Goal: Find specific page/section: Find specific page/section

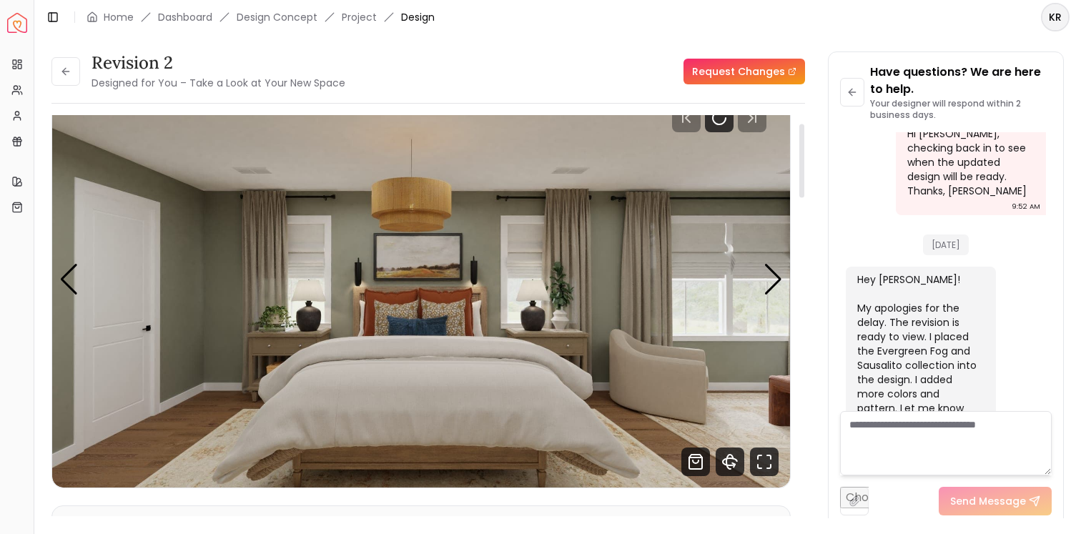
scroll to position [41, 0]
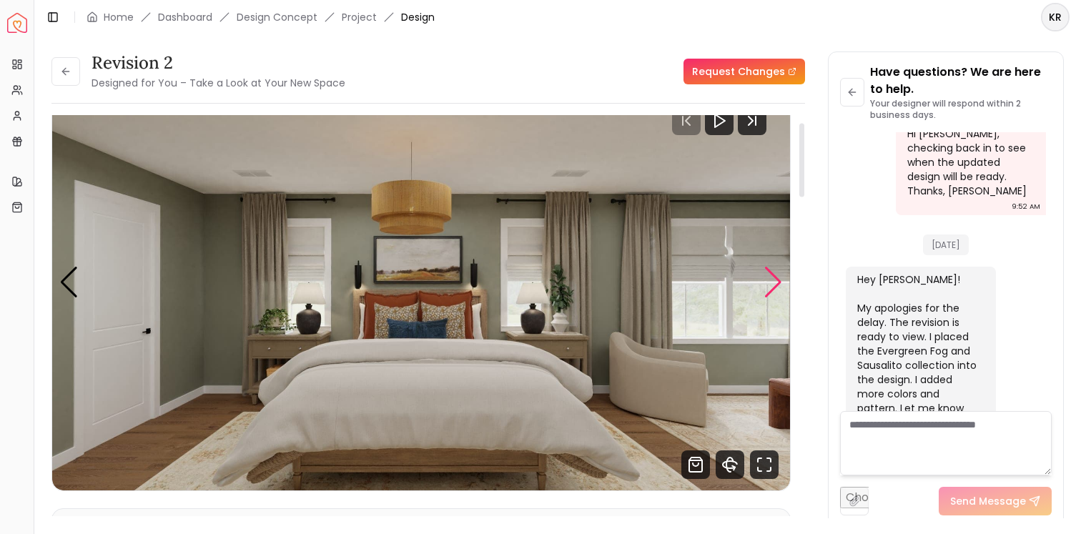
click at [775, 278] on div "Next slide" at bounding box center [773, 282] width 19 height 31
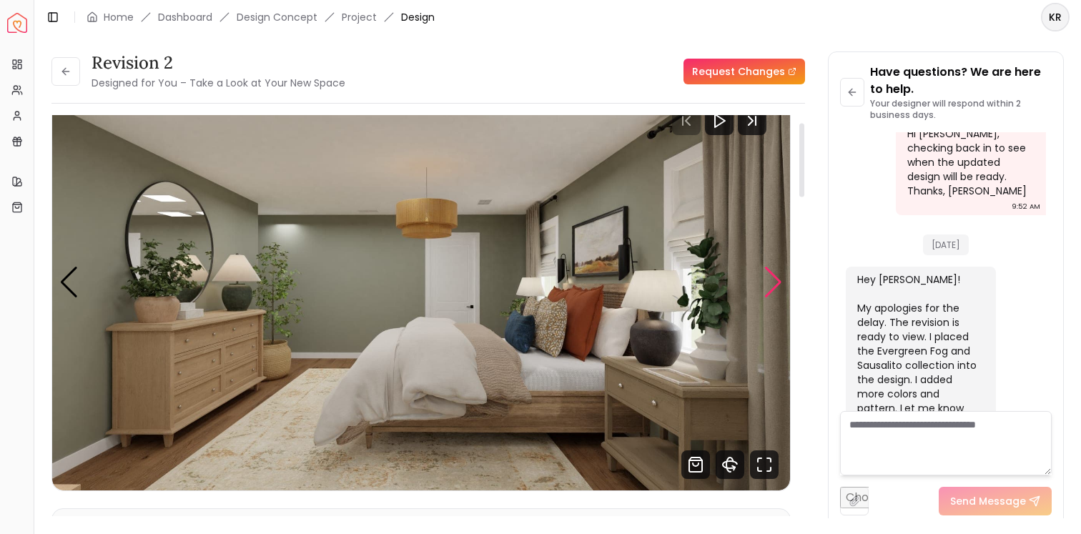
click at [777, 281] on div "Next slide" at bounding box center [773, 282] width 19 height 31
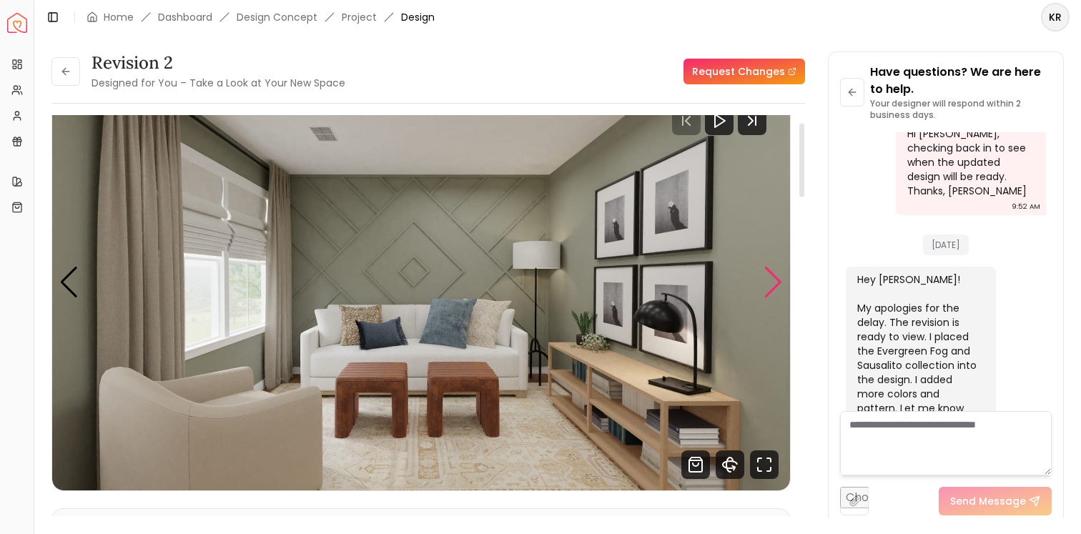
click at [777, 281] on div "Next slide" at bounding box center [773, 282] width 19 height 31
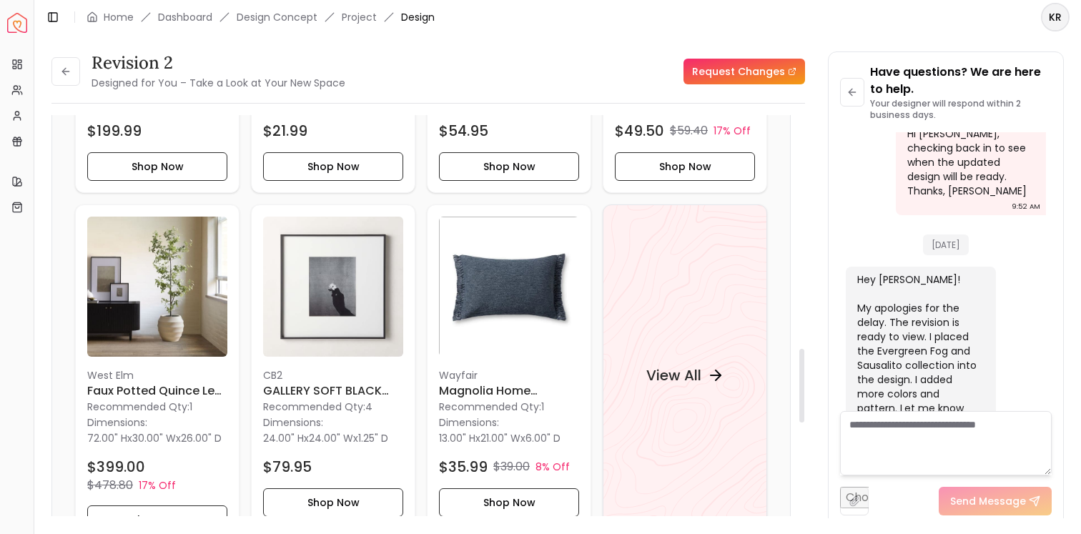
scroll to position [1270, 0]
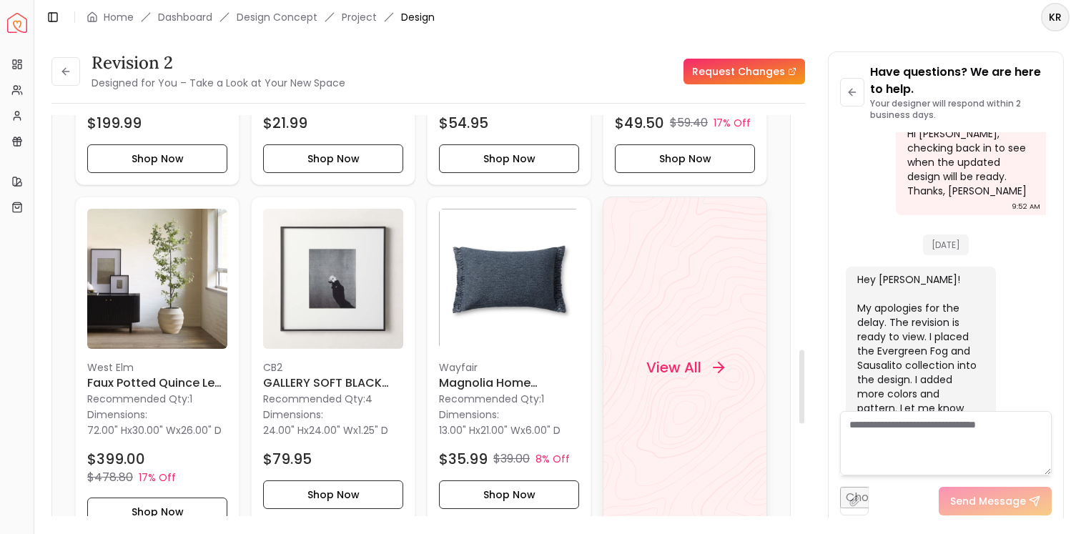
click at [692, 365] on h4 "View All" at bounding box center [674, 368] width 55 height 20
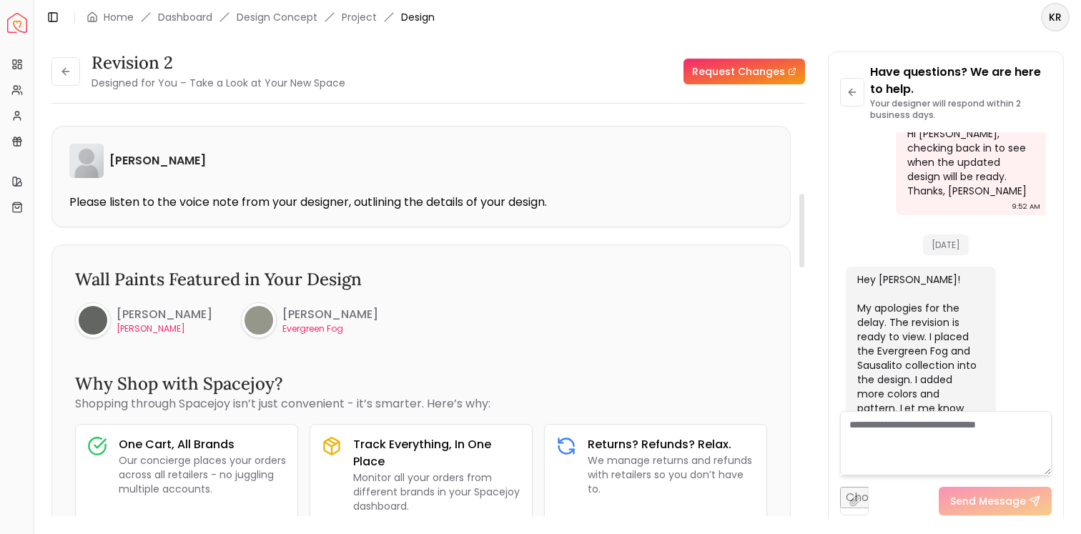
scroll to position [0, 0]
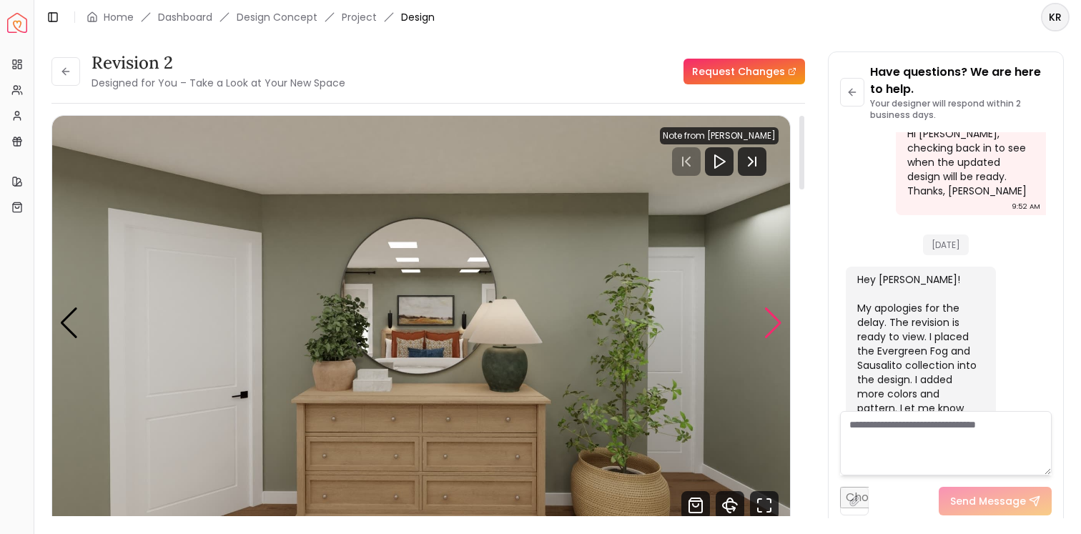
click at [782, 313] on div "Next slide" at bounding box center [773, 323] width 19 height 31
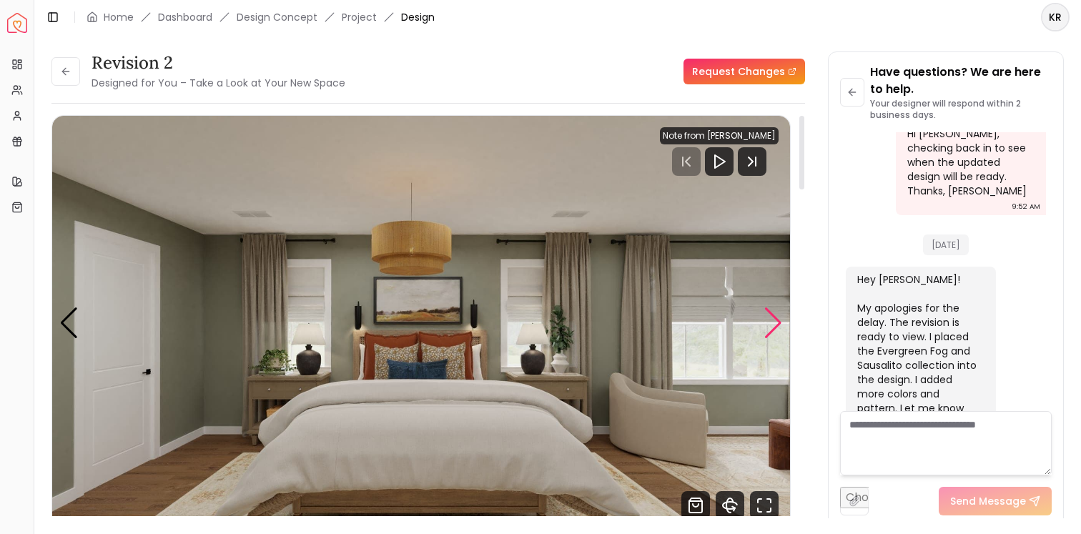
click at [782, 319] on div "Next slide" at bounding box center [773, 323] width 19 height 31
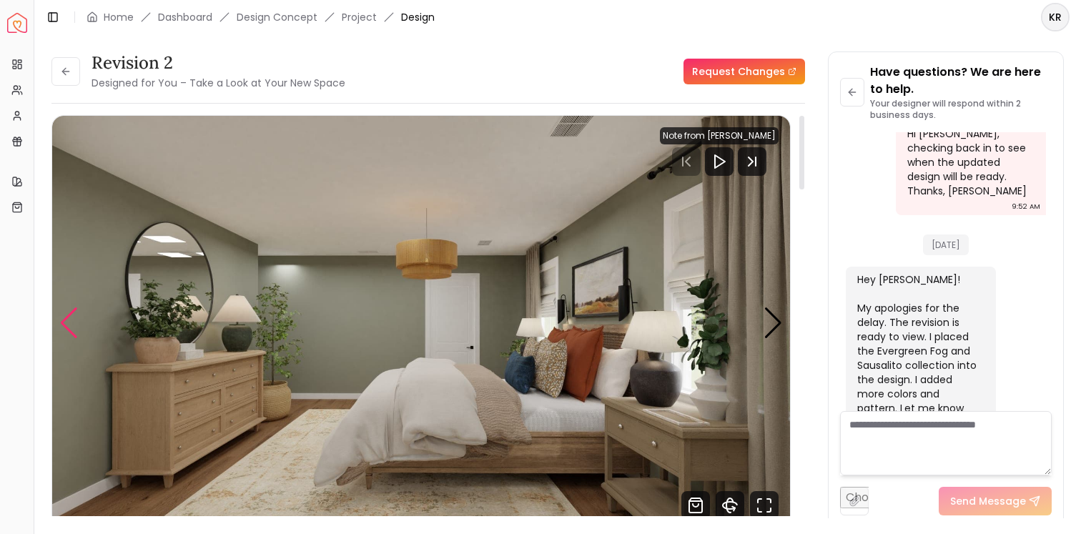
click at [73, 320] on div "Previous slide" at bounding box center [68, 323] width 19 height 31
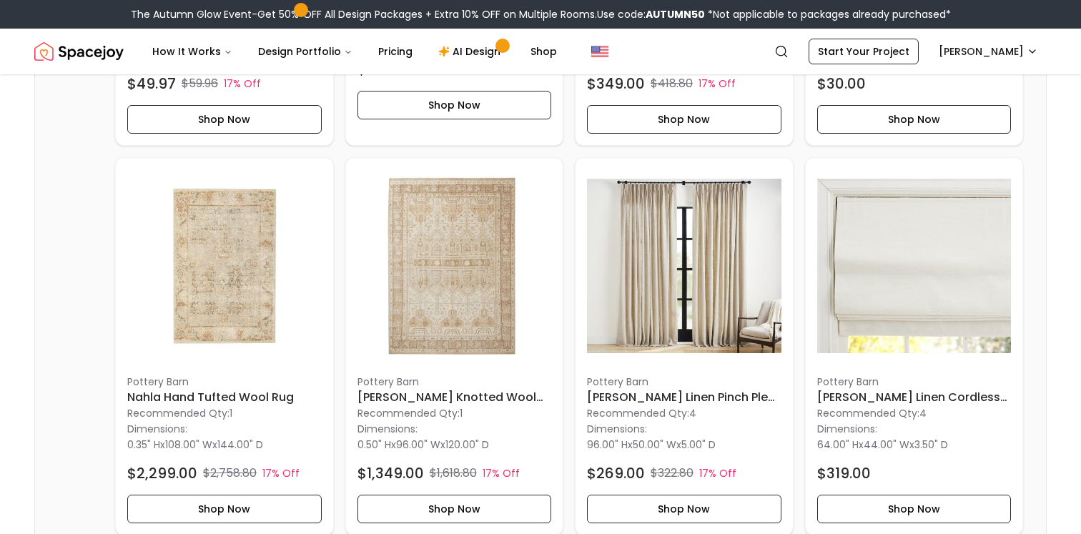
scroll to position [3914, 0]
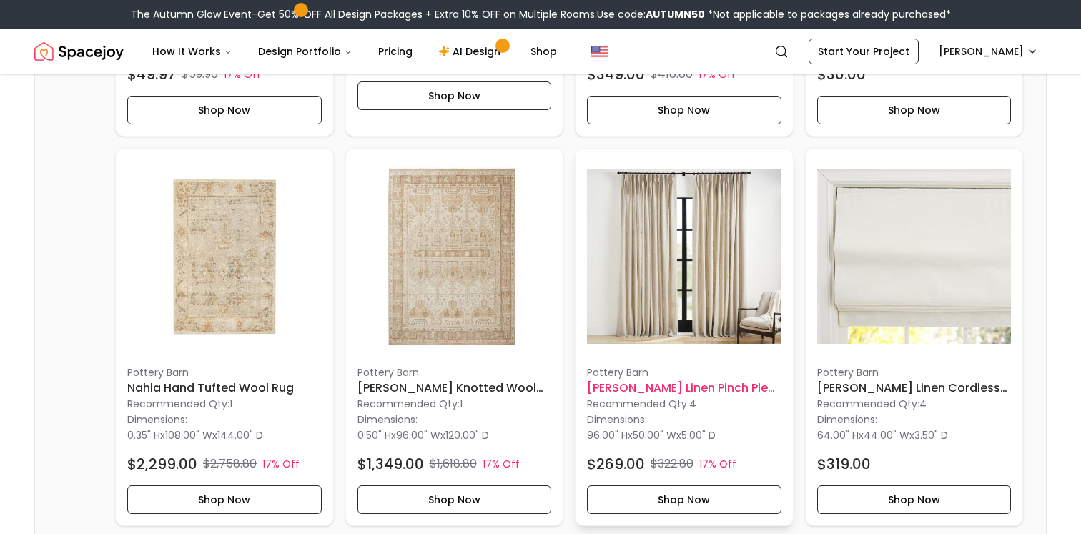
click at [634, 291] on img at bounding box center [684, 257] width 195 height 195
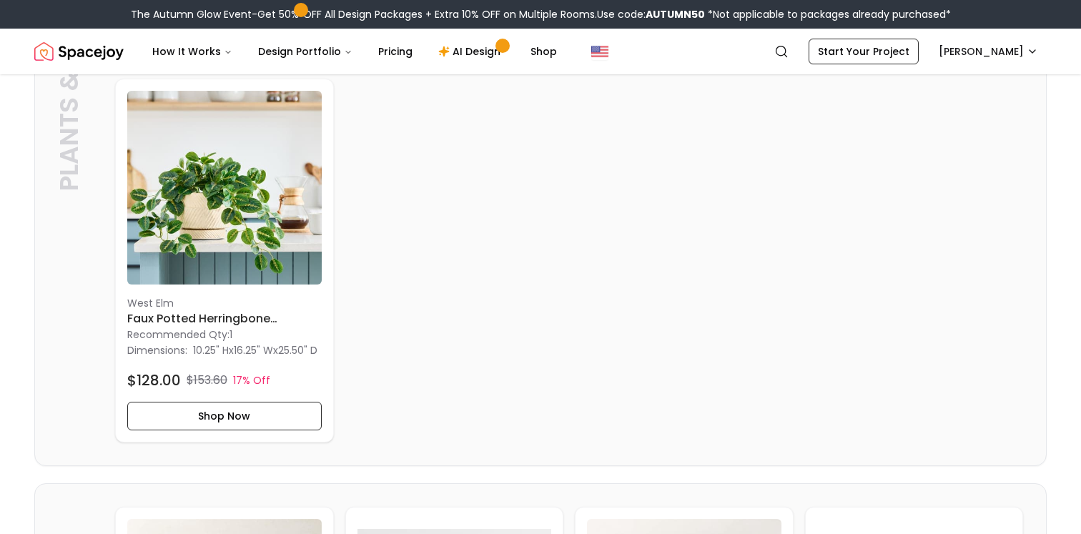
scroll to position [1571, 0]
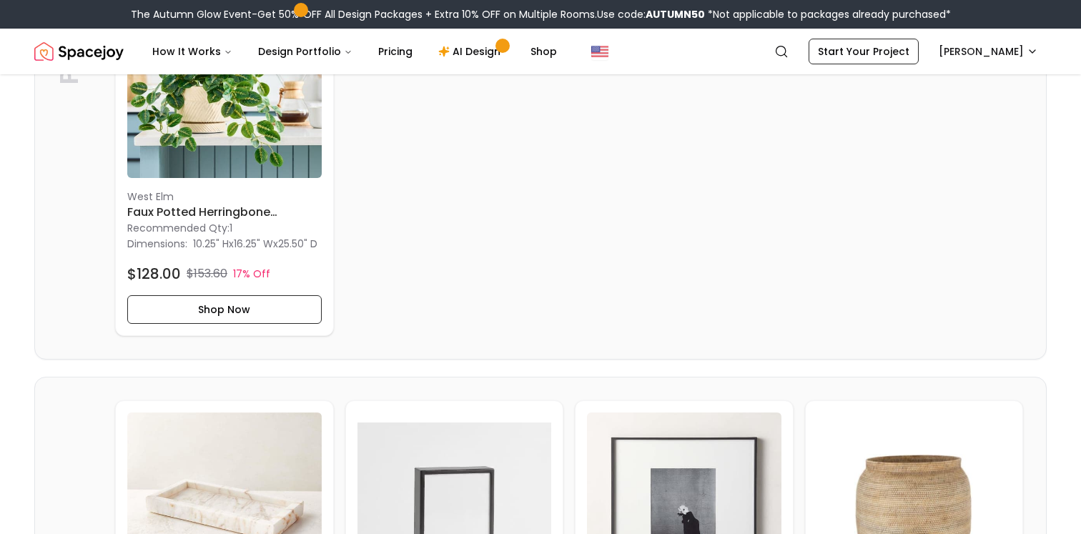
scroll to position [1684, 0]
